Goal: Navigation & Orientation: Find specific page/section

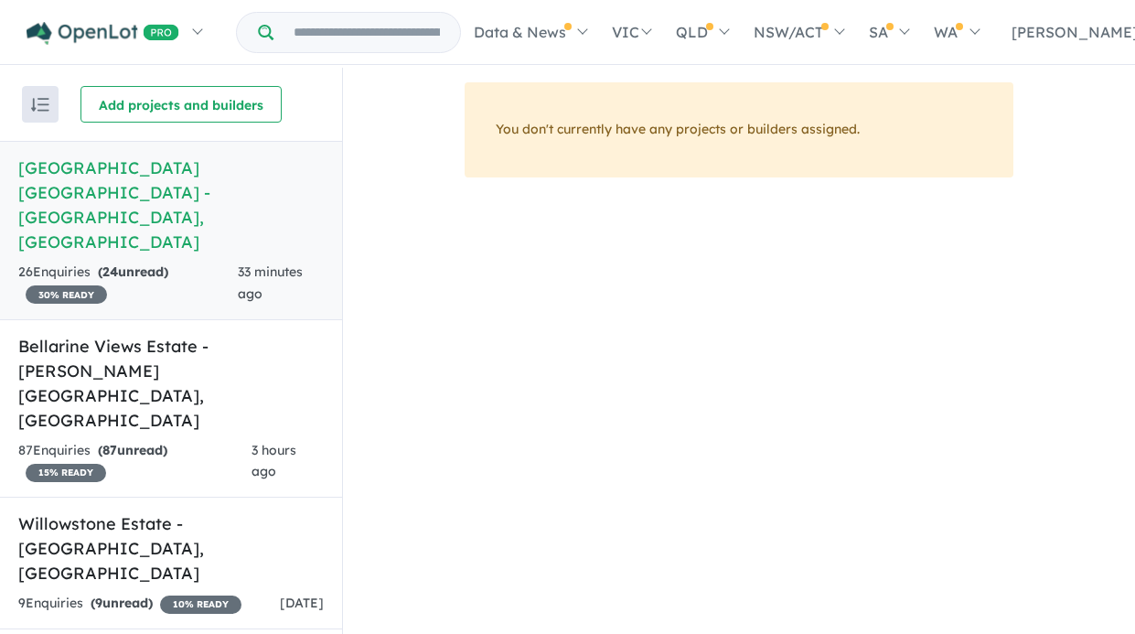
click at [188, 206] on link "[GEOGRAPHIC_DATA] [GEOGRAPHIC_DATA] - [GEOGRAPHIC_DATA] , [GEOGRAPHIC_DATA] 26 …" at bounding box center [171, 230] width 342 height 179
click at [197, 334] on h5 "[GEOGRAPHIC_DATA] - [PERSON_NAME][GEOGRAPHIC_DATA] , [GEOGRAPHIC_DATA]" at bounding box center [171, 383] width 306 height 99
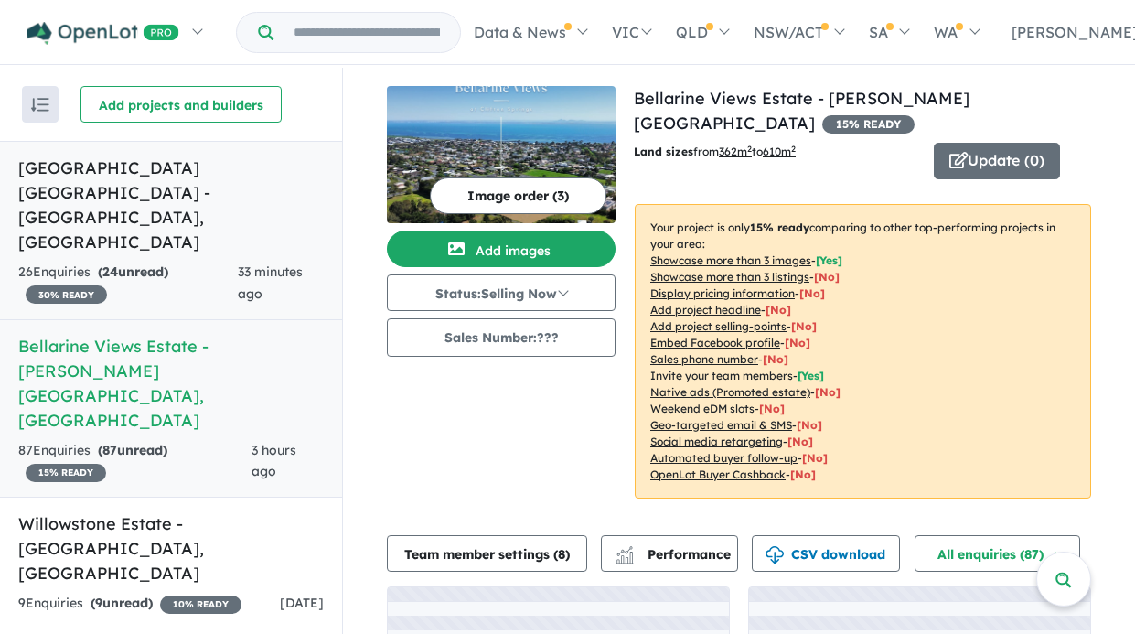
click at [160, 211] on link "[GEOGRAPHIC_DATA] [GEOGRAPHIC_DATA] - [GEOGRAPHIC_DATA] , [GEOGRAPHIC_DATA] 26 …" at bounding box center [171, 230] width 342 height 179
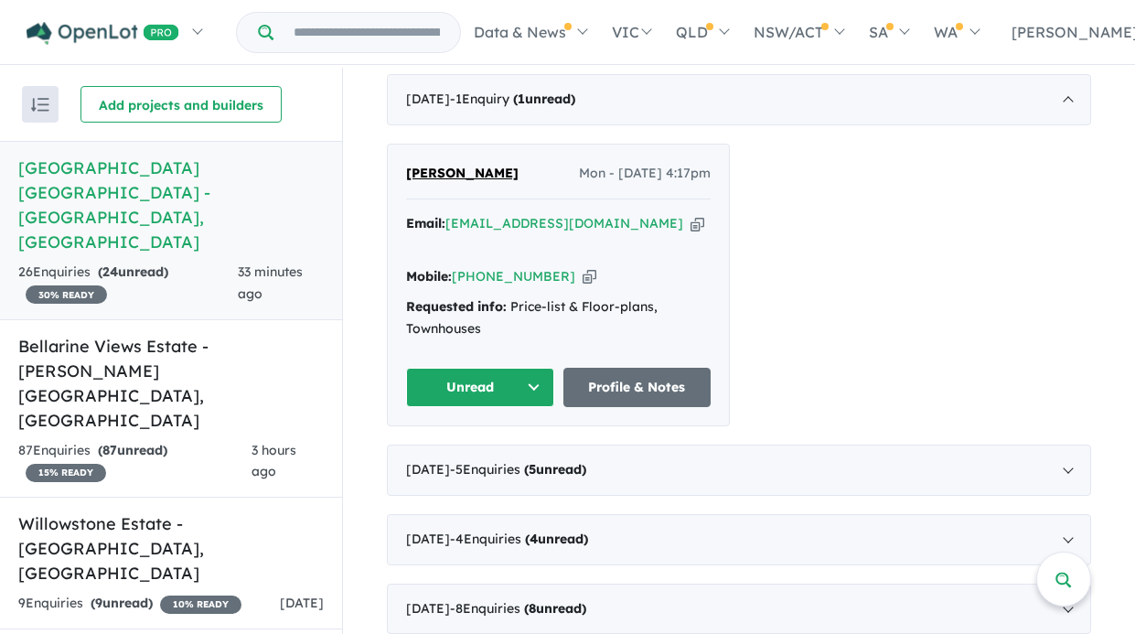
scroll to position [640, 0]
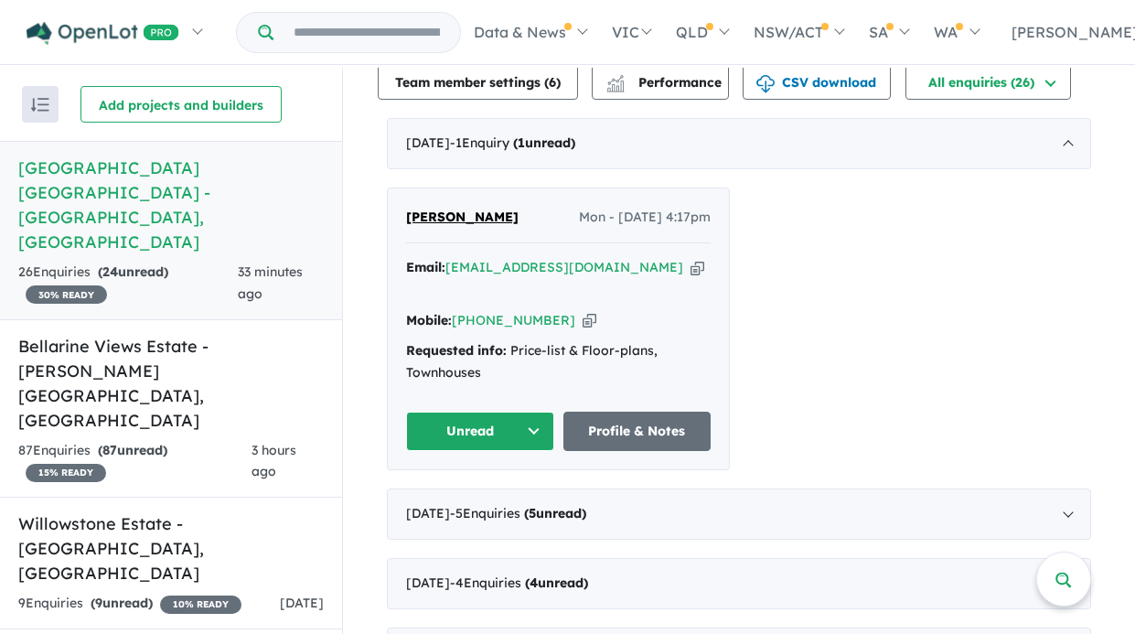
click at [182, 180] on h5 "[GEOGRAPHIC_DATA] [GEOGRAPHIC_DATA] - [GEOGRAPHIC_DATA] , [GEOGRAPHIC_DATA]" at bounding box center [171, 205] width 306 height 99
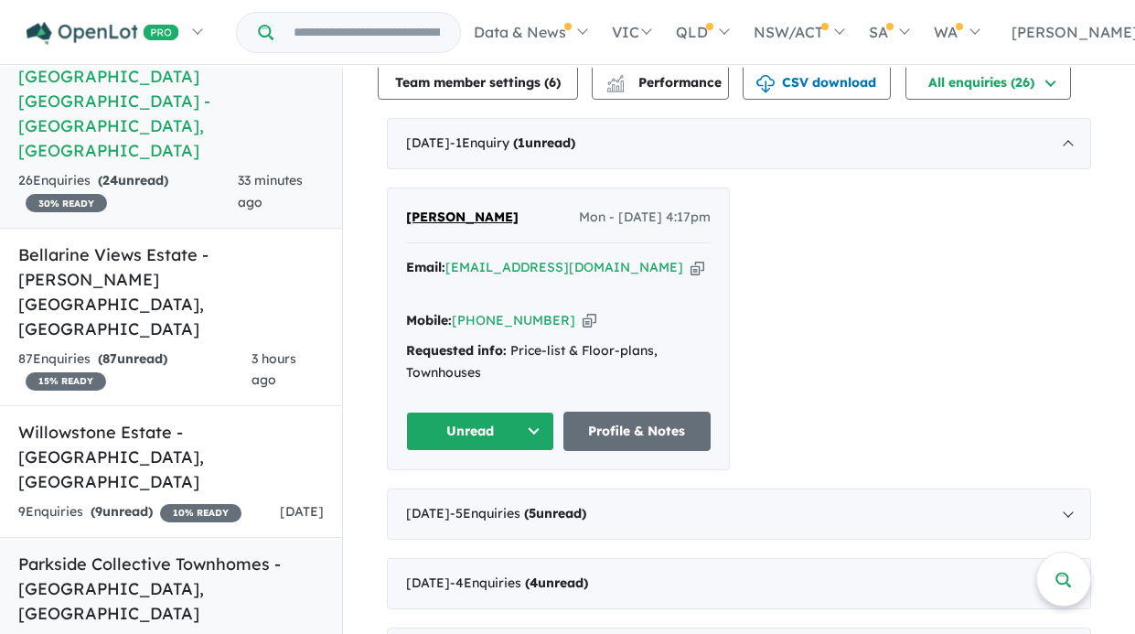
click at [186, 552] on h5 "Parkside Collective Townhomes - [GEOGRAPHIC_DATA] , [GEOGRAPHIC_DATA]" at bounding box center [171, 589] width 306 height 74
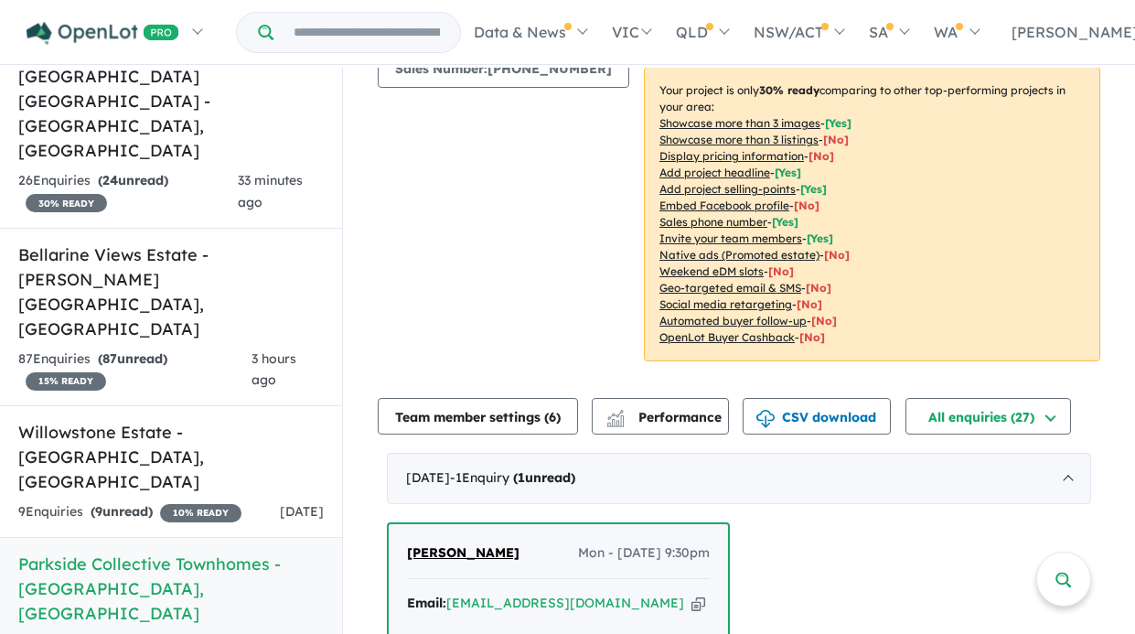
scroll to position [549, 0]
